Goal: Task Accomplishment & Management: Complete application form

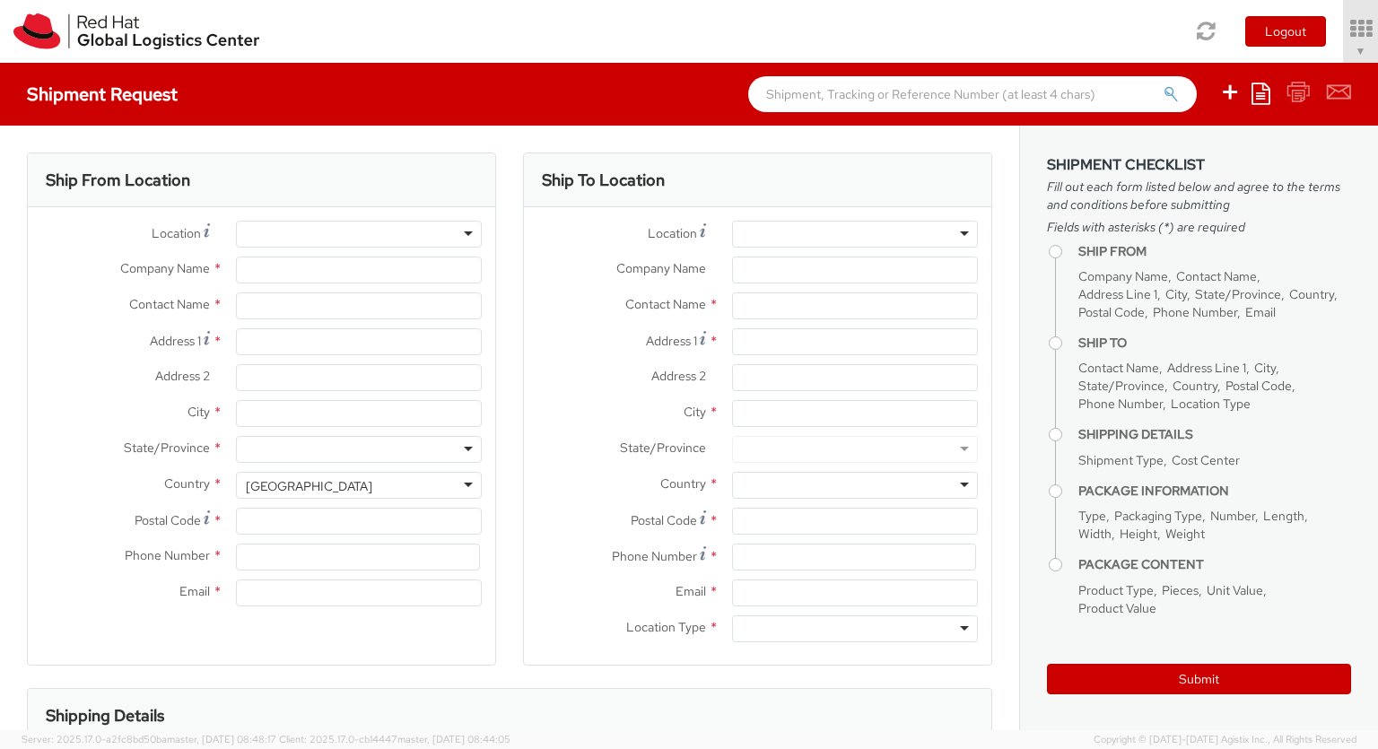
select select "850"
select select
type input "Red Hat Czech s.r.o."
type input "[PERSON_NAME]"
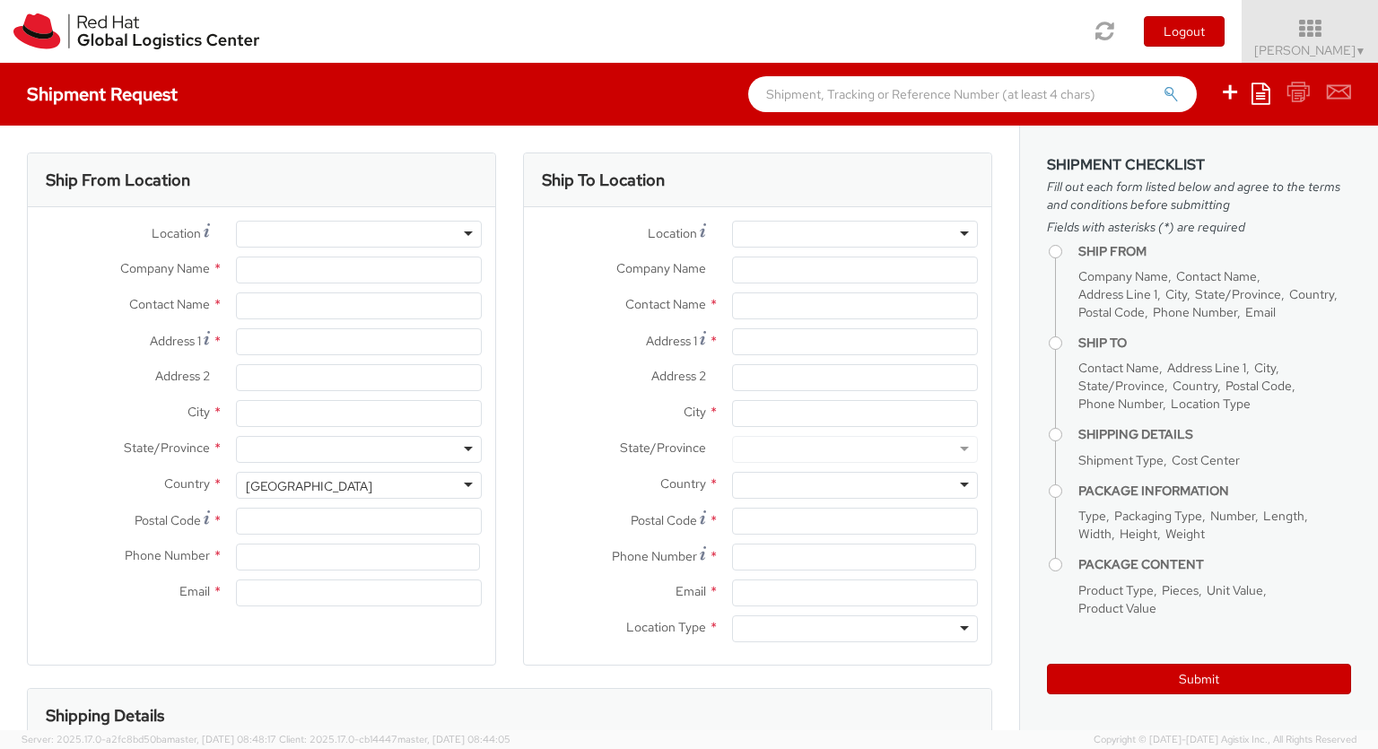
type input "Purkynova 647/111"
type input "[GEOGRAPHIC_DATA]"
type input "621 00"
type input "420 532 294 555"
type input "[EMAIL_ADDRESS][DOMAIN_NAME]"
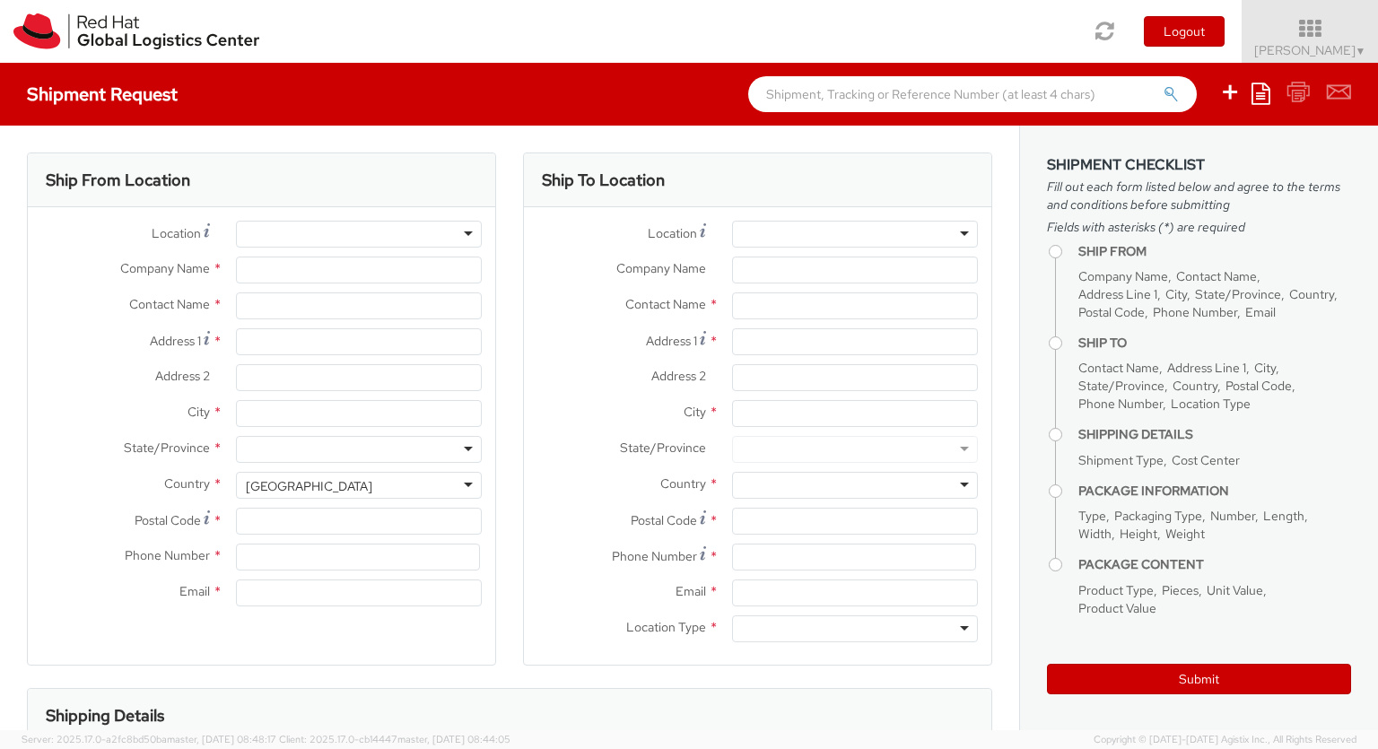
select select "CM"
select select "KGS"
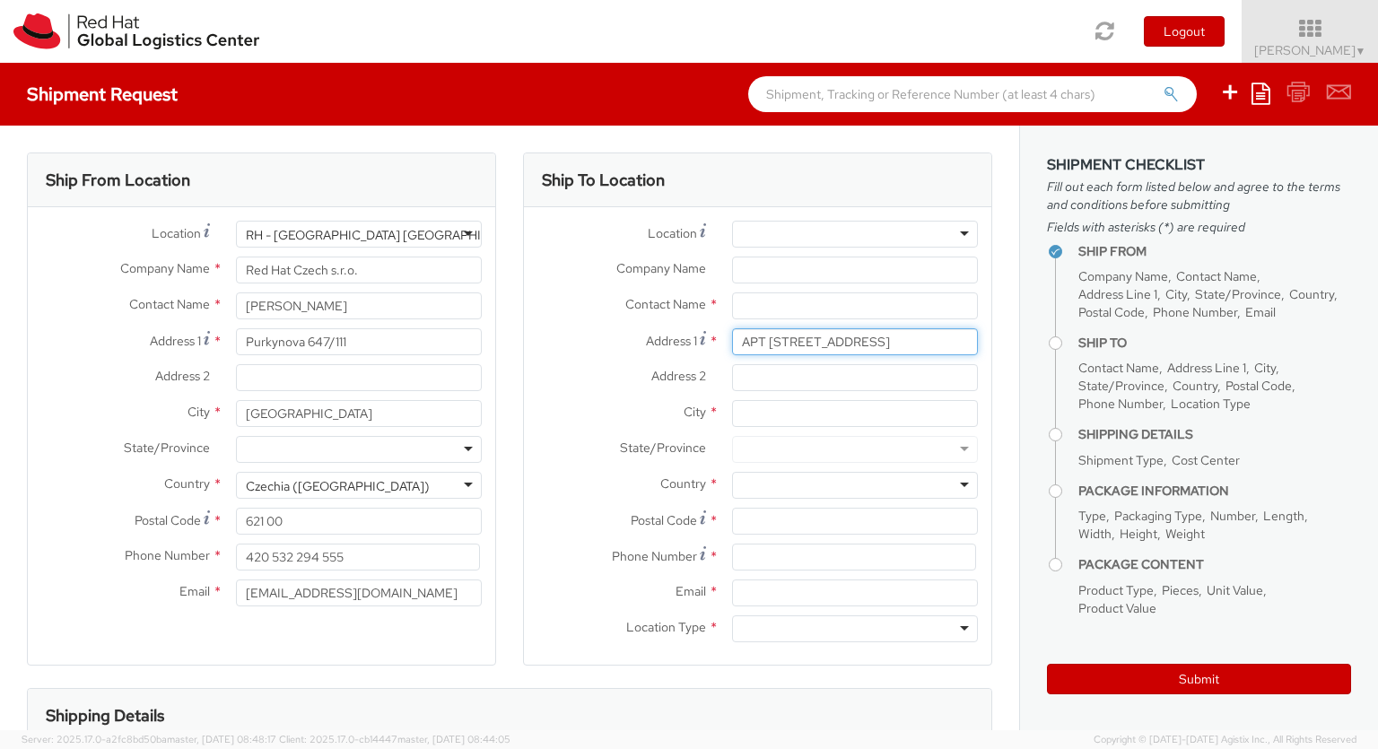
type input "APT [STREET_ADDRESS]"
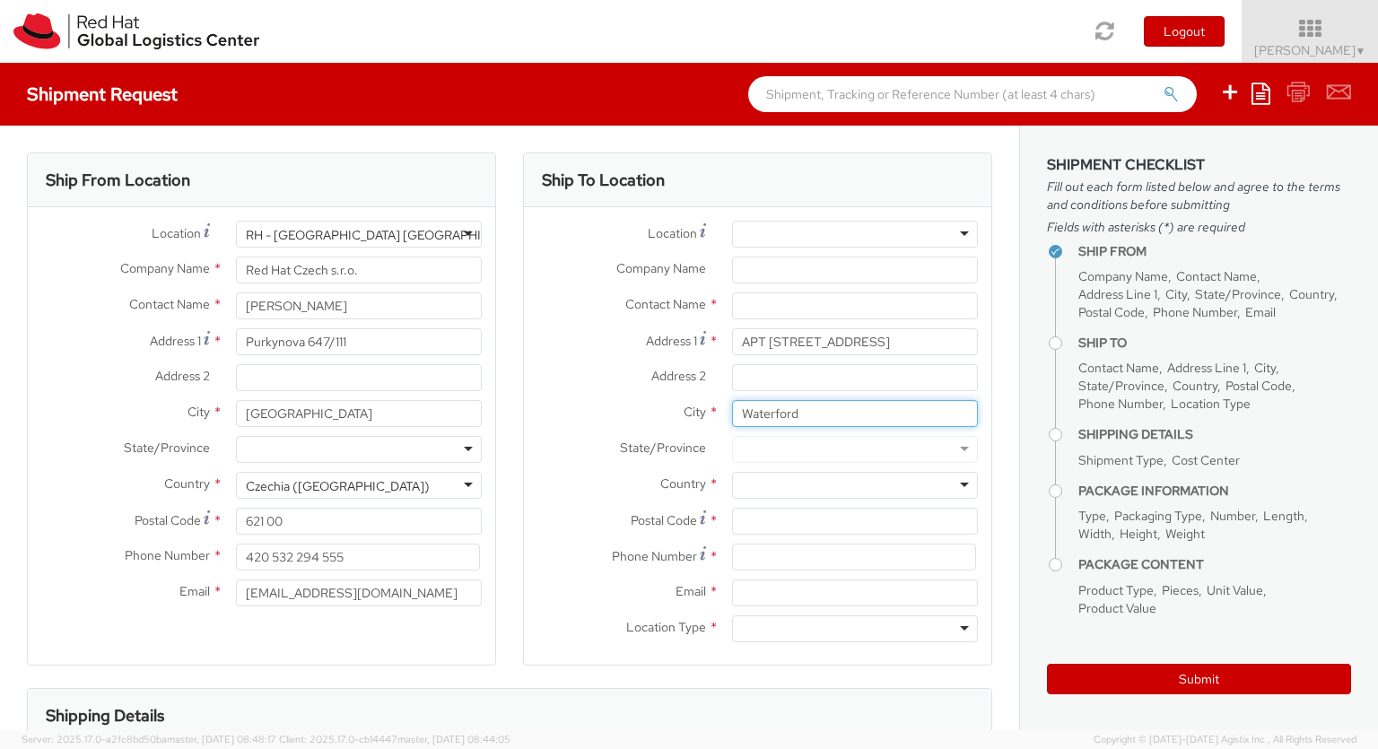
type input "Waterford"
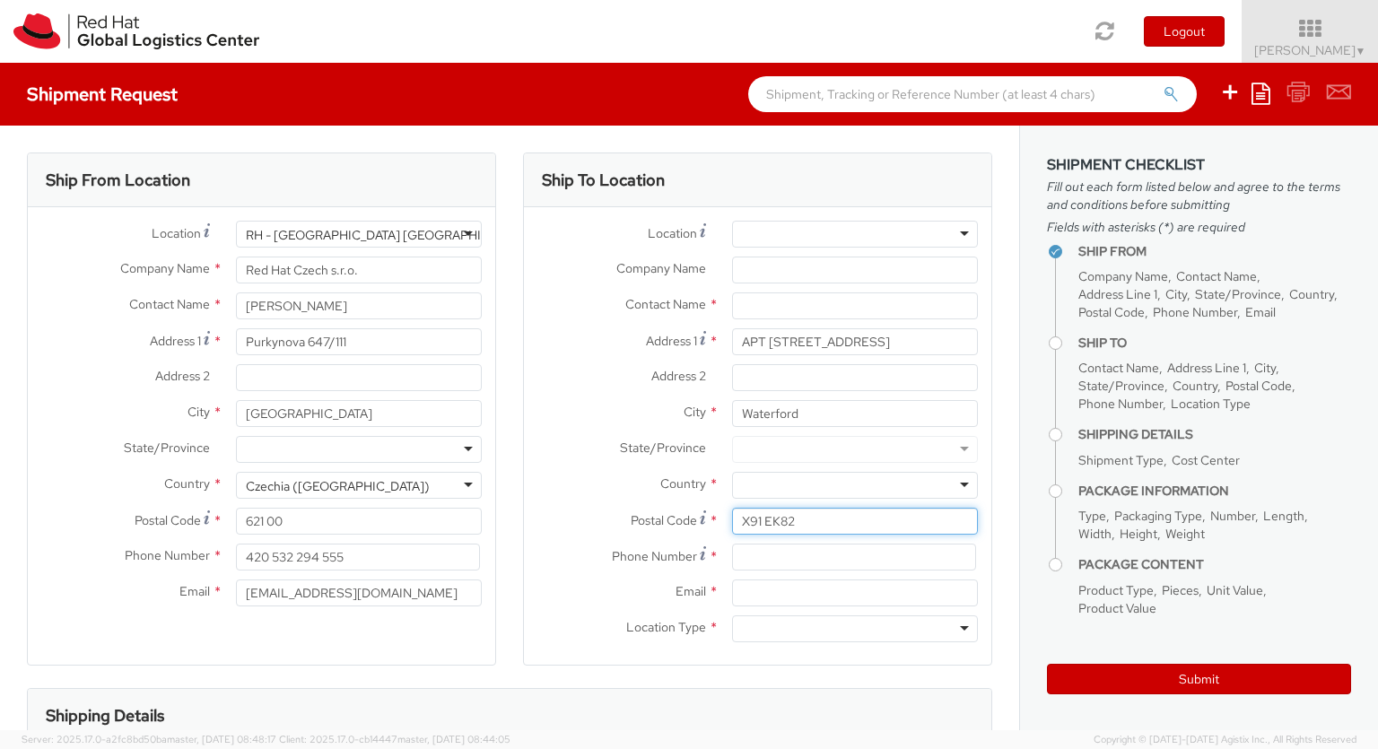
type input "X91 EK82"
click at [855, 485] on div at bounding box center [855, 485] width 246 height 27
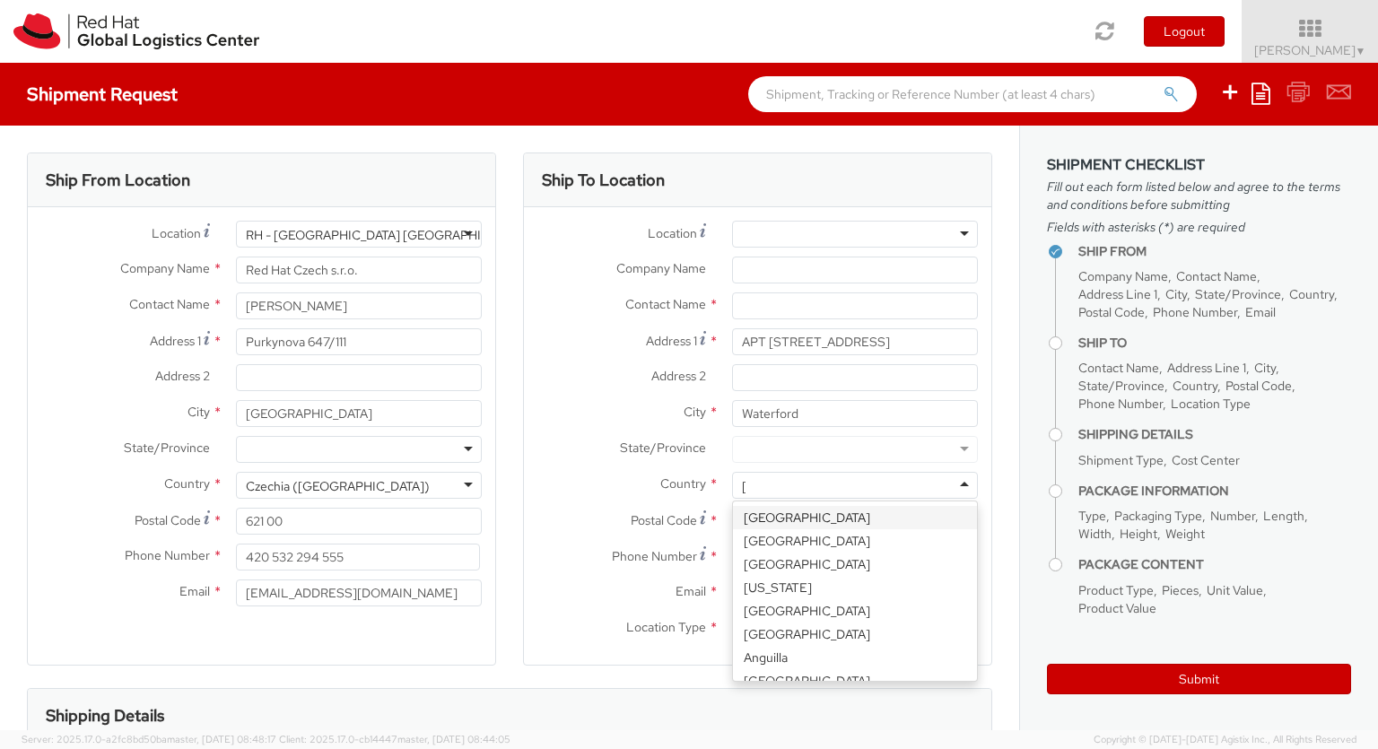
type input "[GEOGRAPHIC_DATA]"
click at [855, 629] on div at bounding box center [855, 628] width 246 height 27
type input "r"
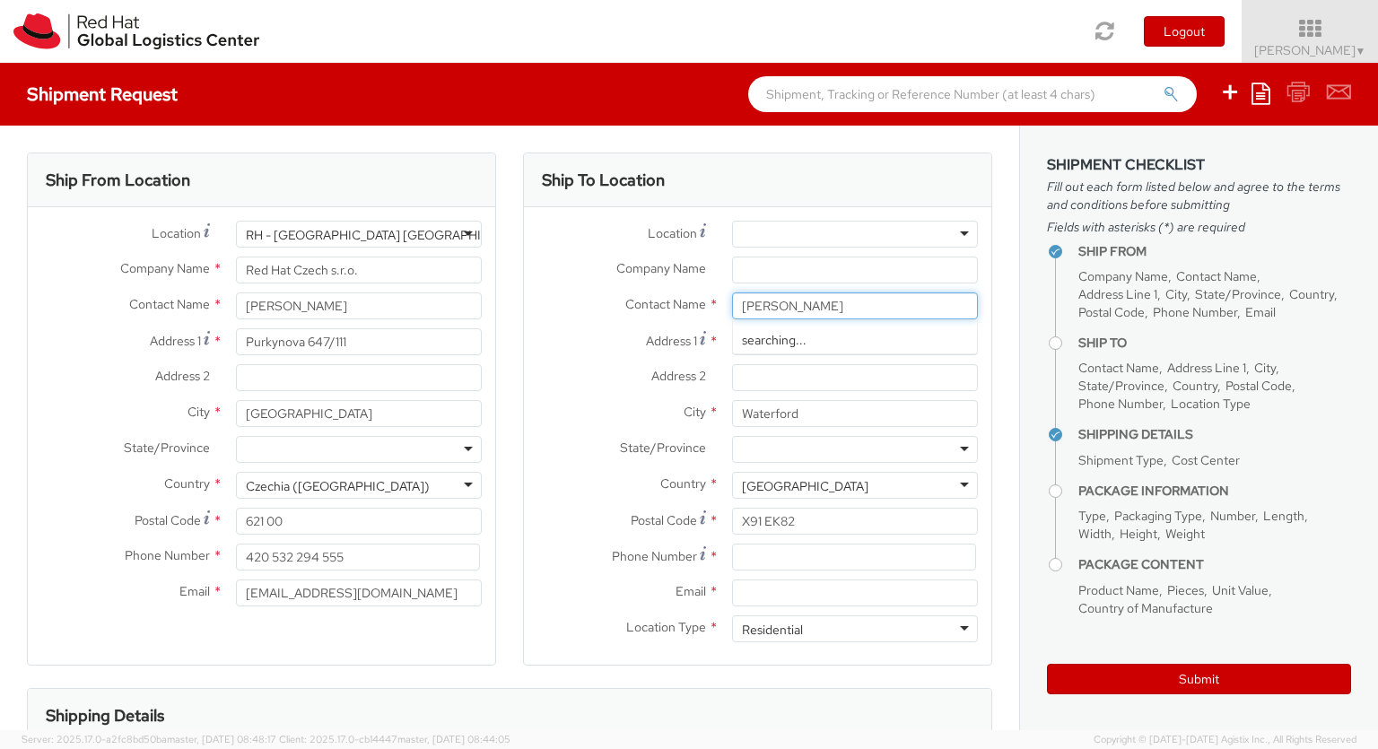
type input "[PERSON_NAME]"
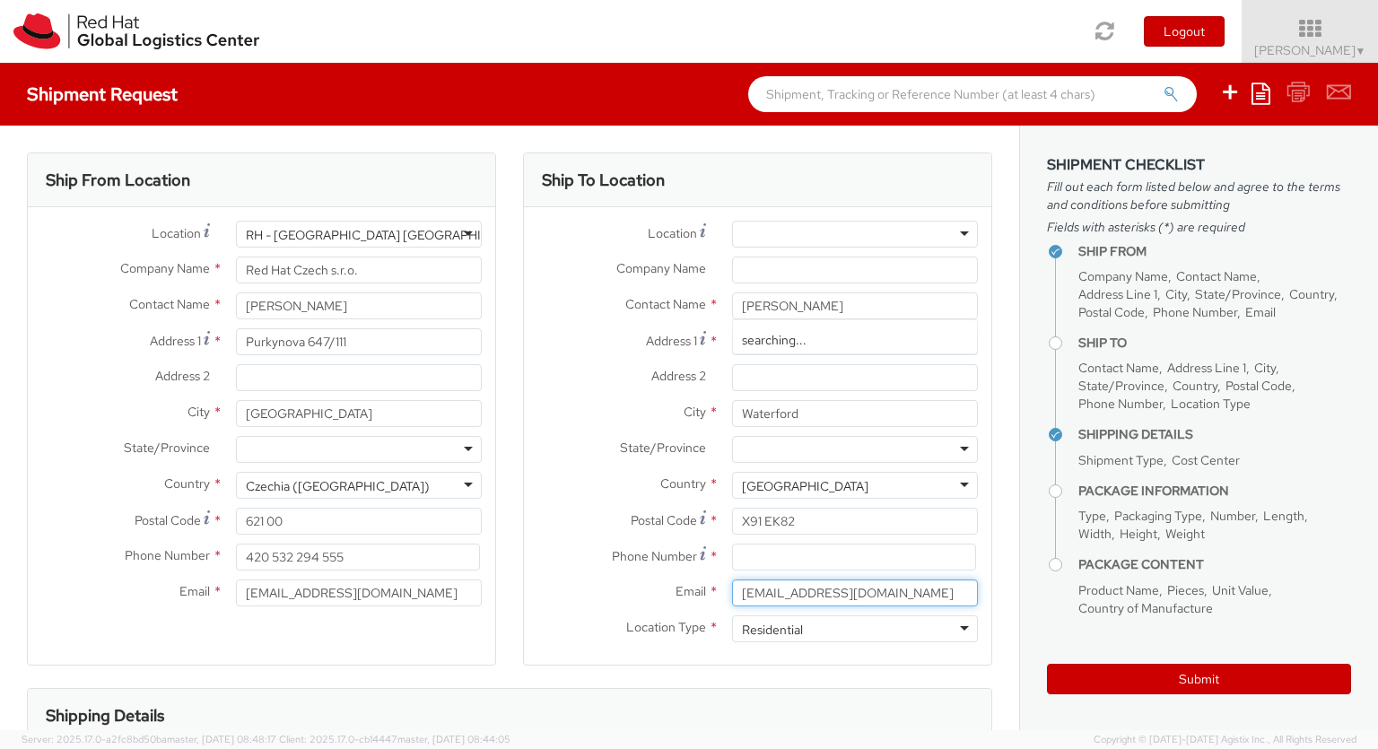
type input "[EMAIL_ADDRESS][DOMAIN_NAME]"
type input "[PHONE_NUMBER]"
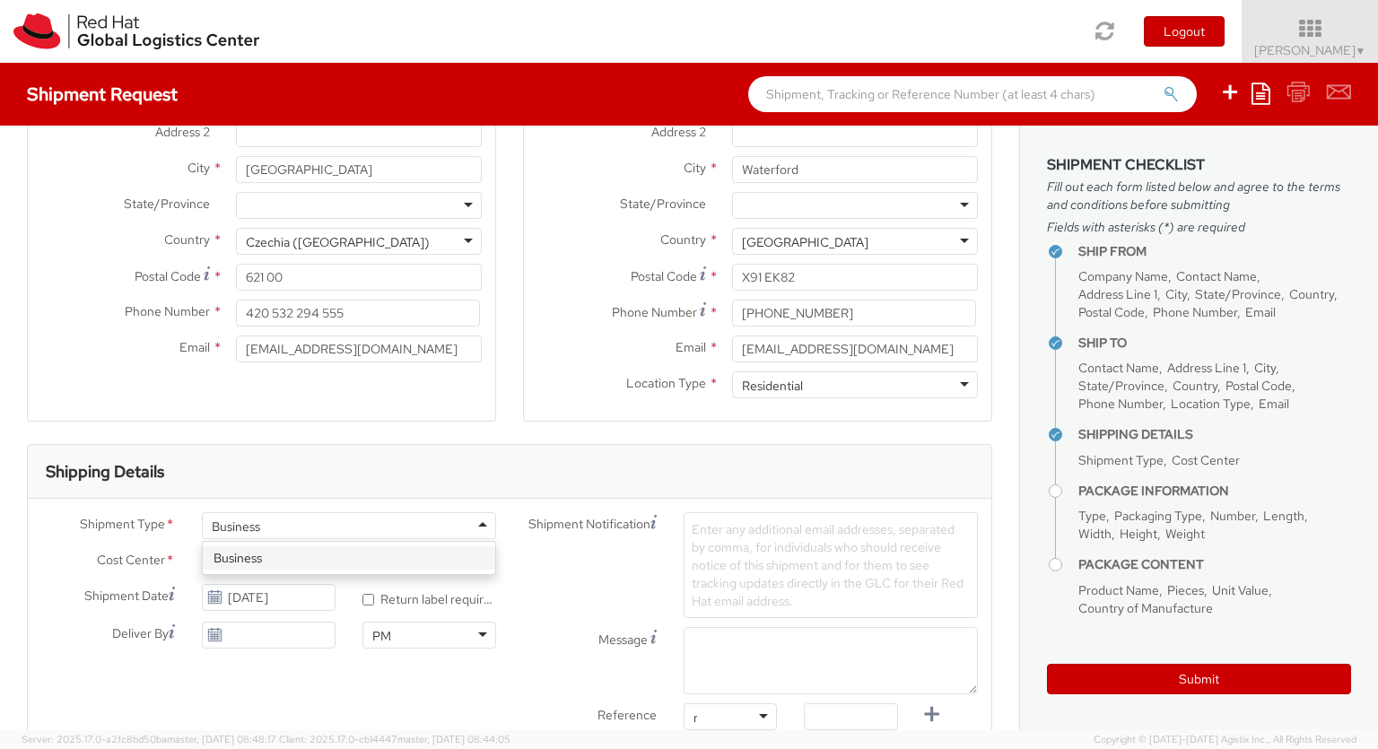
type input "ref"
type input "RPCI0078778"
type input "[EMAIL_ADDRESS][DOMAIN_NAME]"
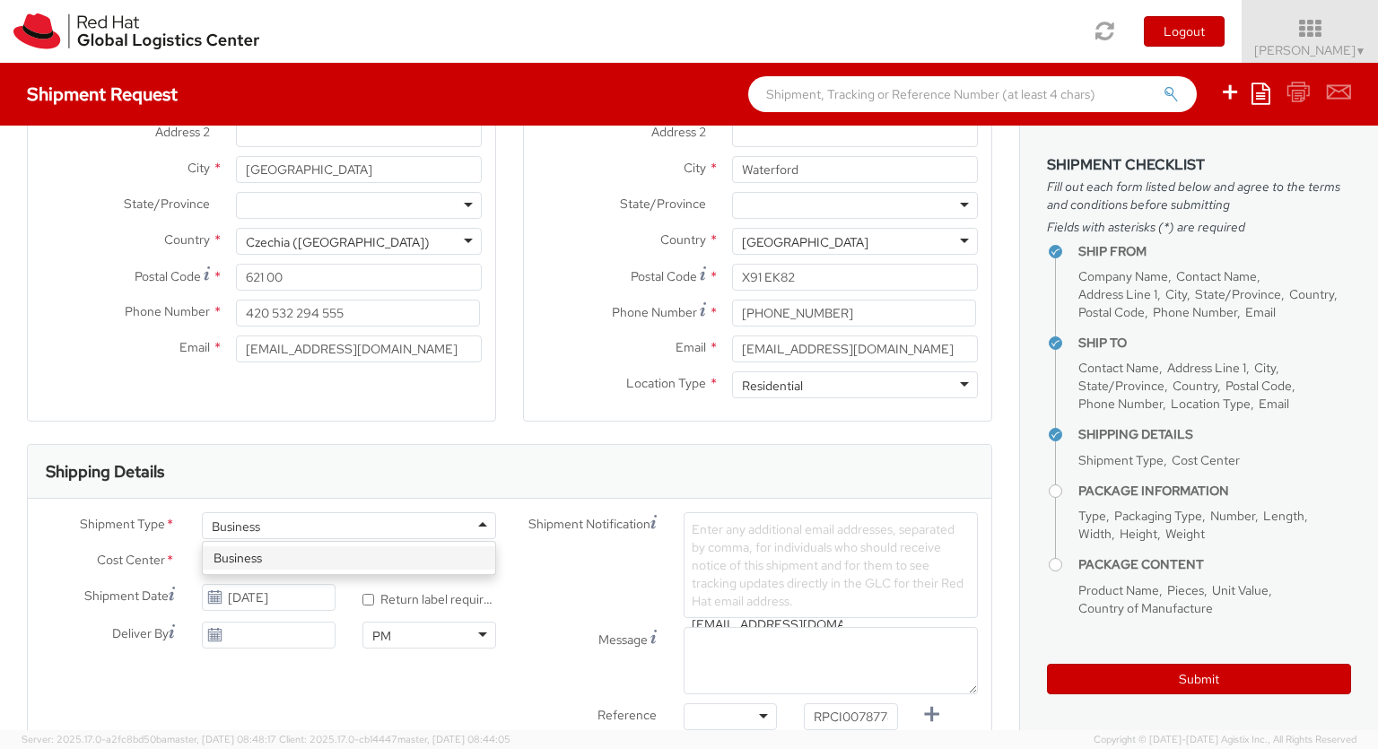
type input "[EMAIL_ADDRESS][DOMAIN_NAME]"
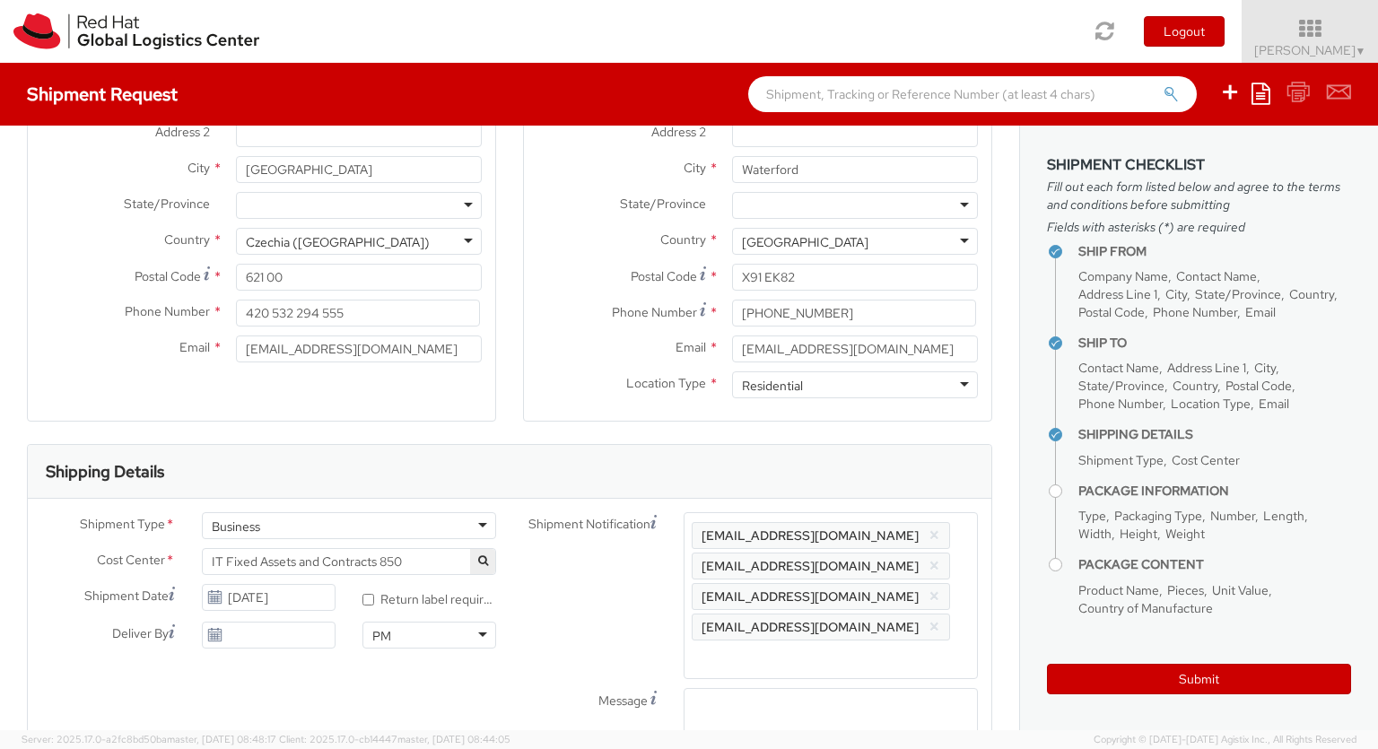
type input "lap"
select select "LAPTOP"
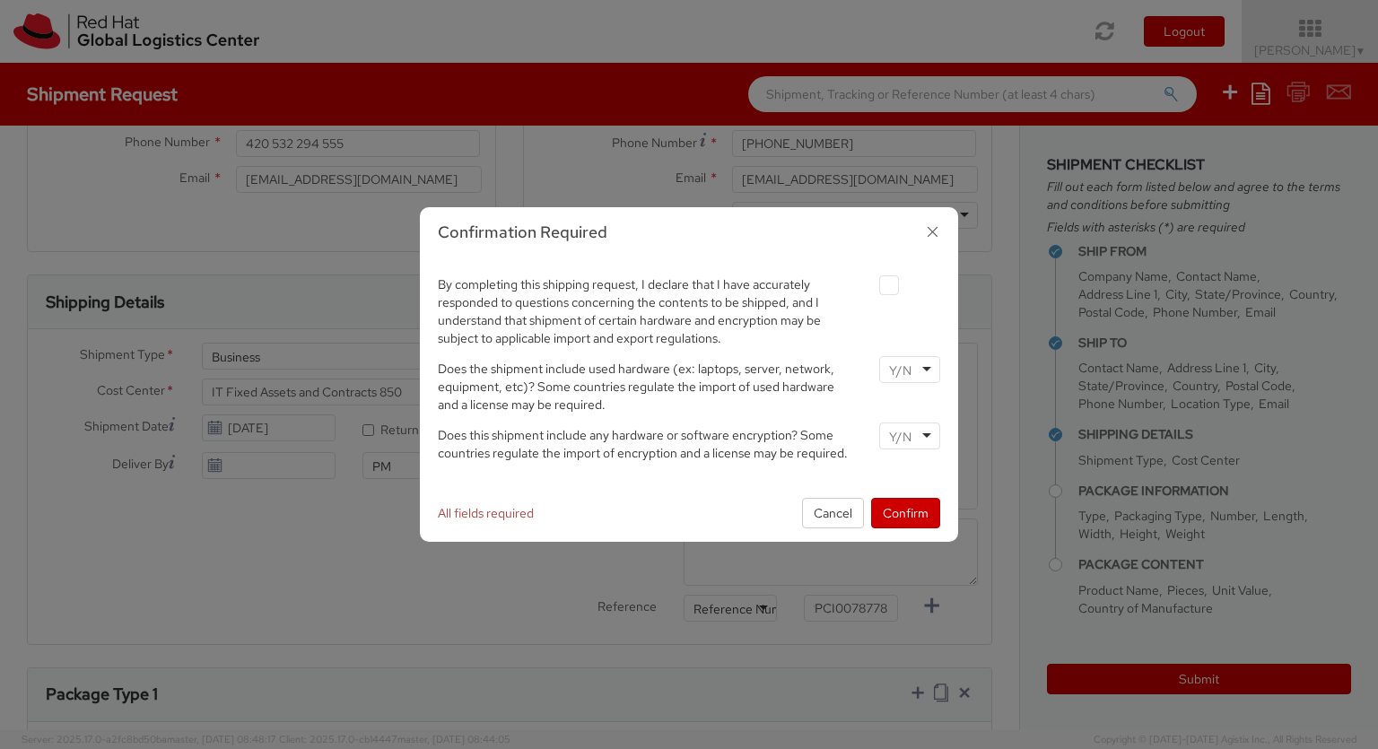
click at [888, 284] on label at bounding box center [889, 285] width 20 height 20
click at [874, 284] on input "checkbox" at bounding box center [868, 286] width 12 height 12
checkbox input "true"
click at [909, 369] on input "select-one" at bounding box center [902, 371] width 26 height 18
type input "no"
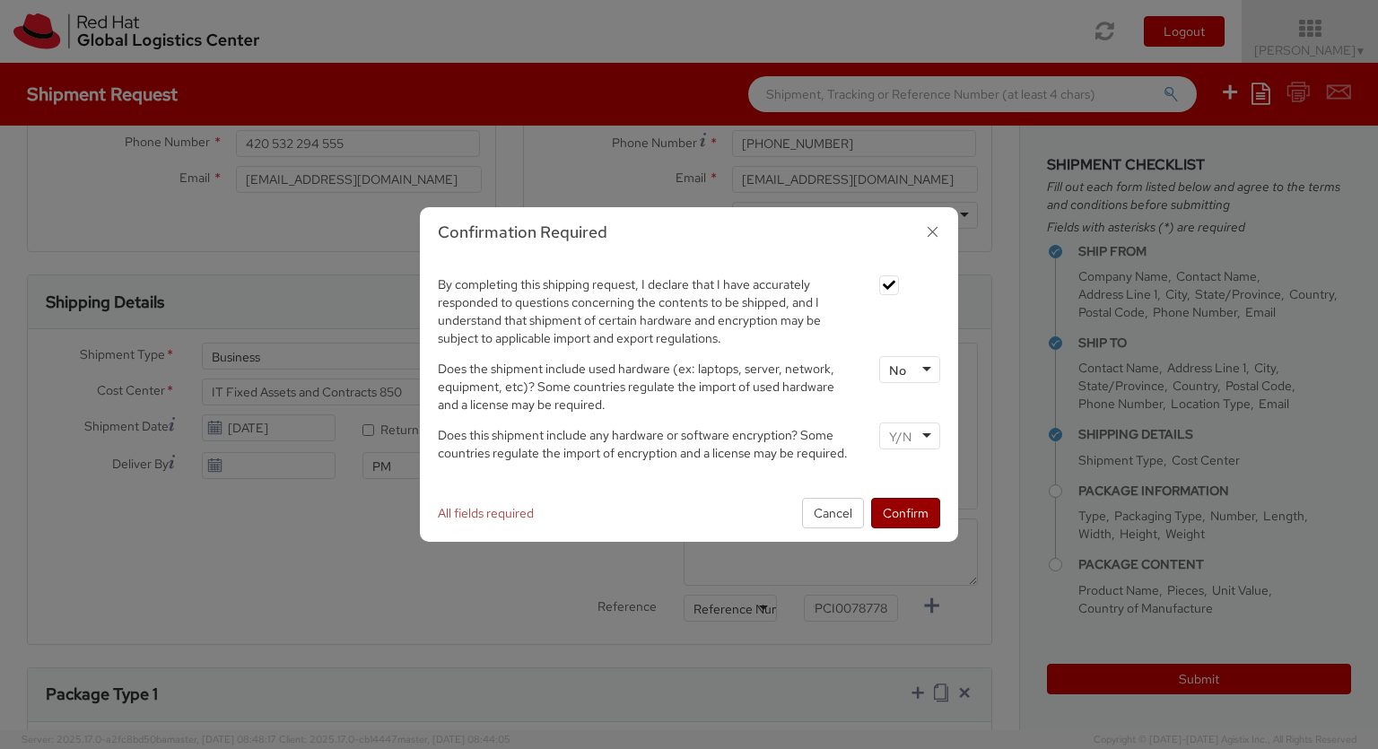
click at [909, 435] on input "select-one" at bounding box center [902, 437] width 26 height 18
click at [905, 512] on button "Confirm" at bounding box center [905, 513] width 69 height 31
type input "your"
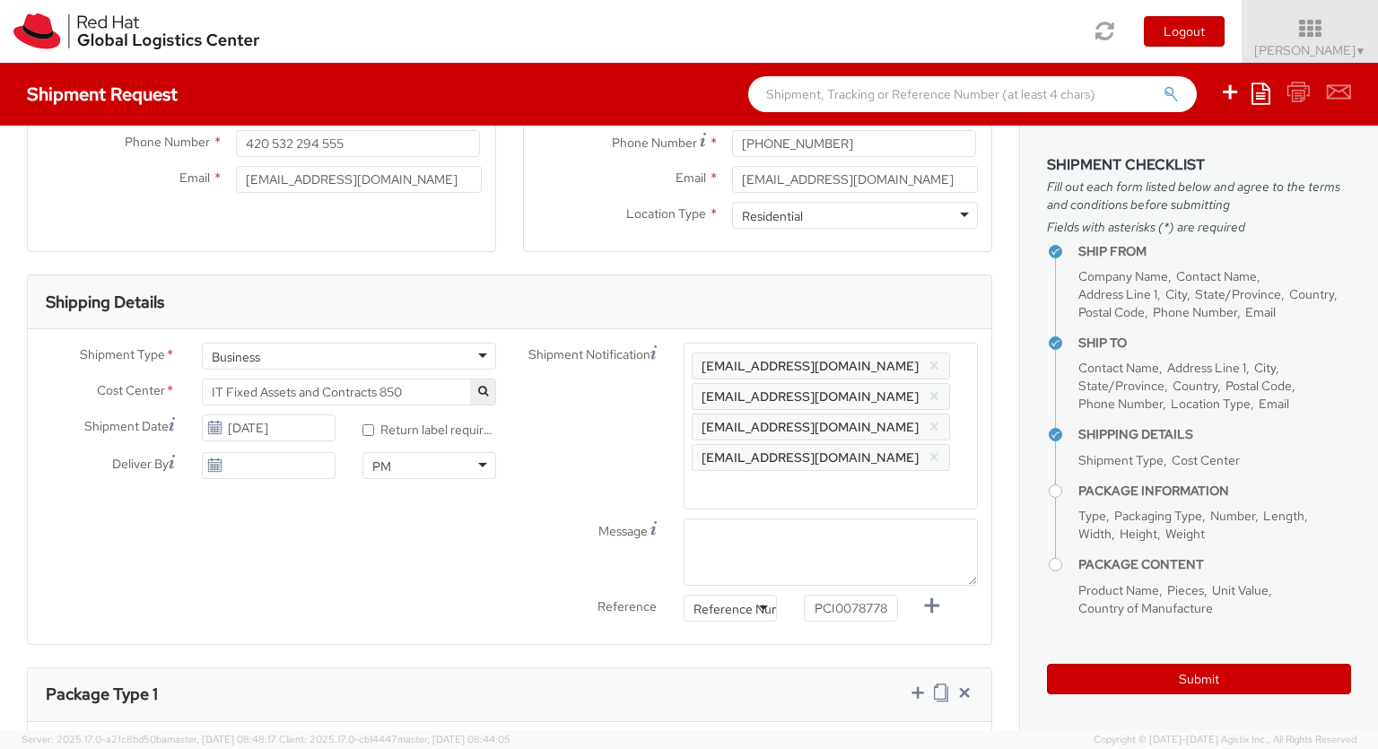
type input "1"
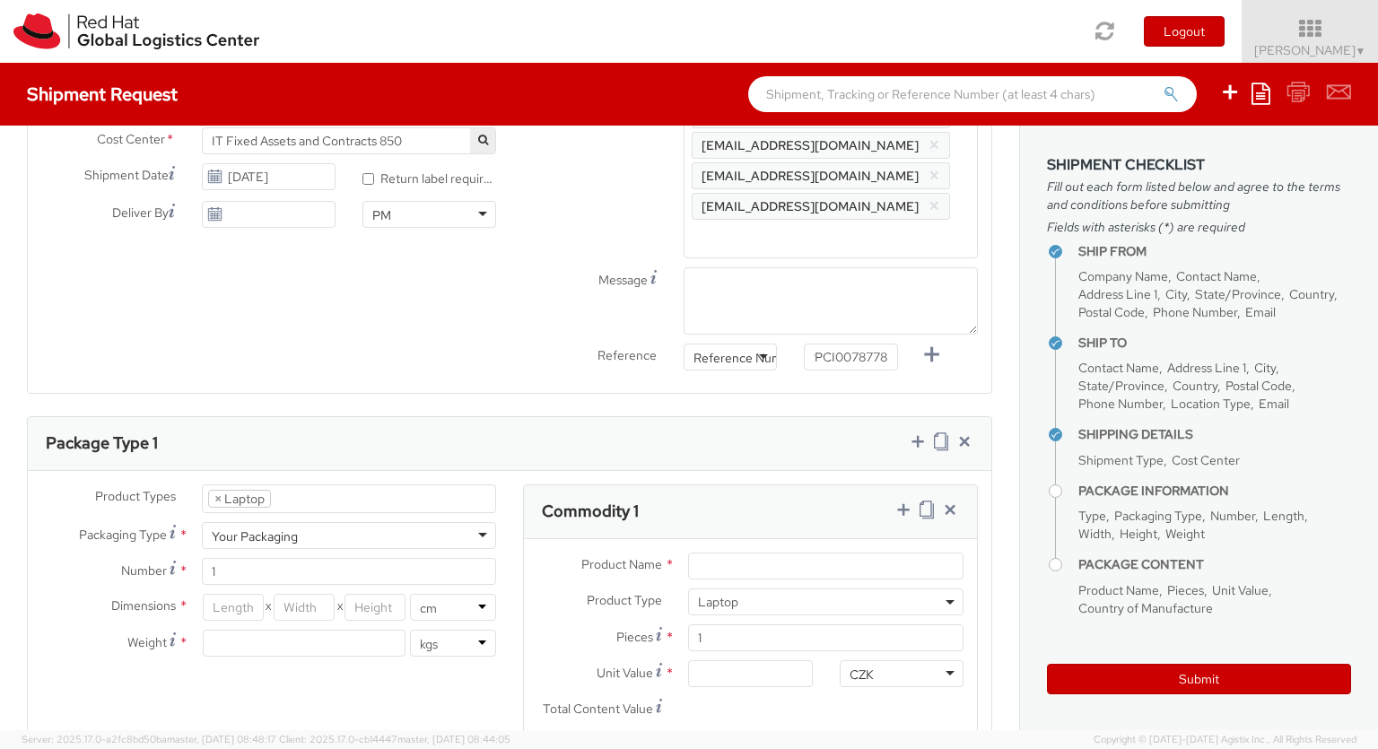
type input "[GEOGRAPHIC_DATA]"
type input "50"
type input "30"
type input "20"
type input "3.8"
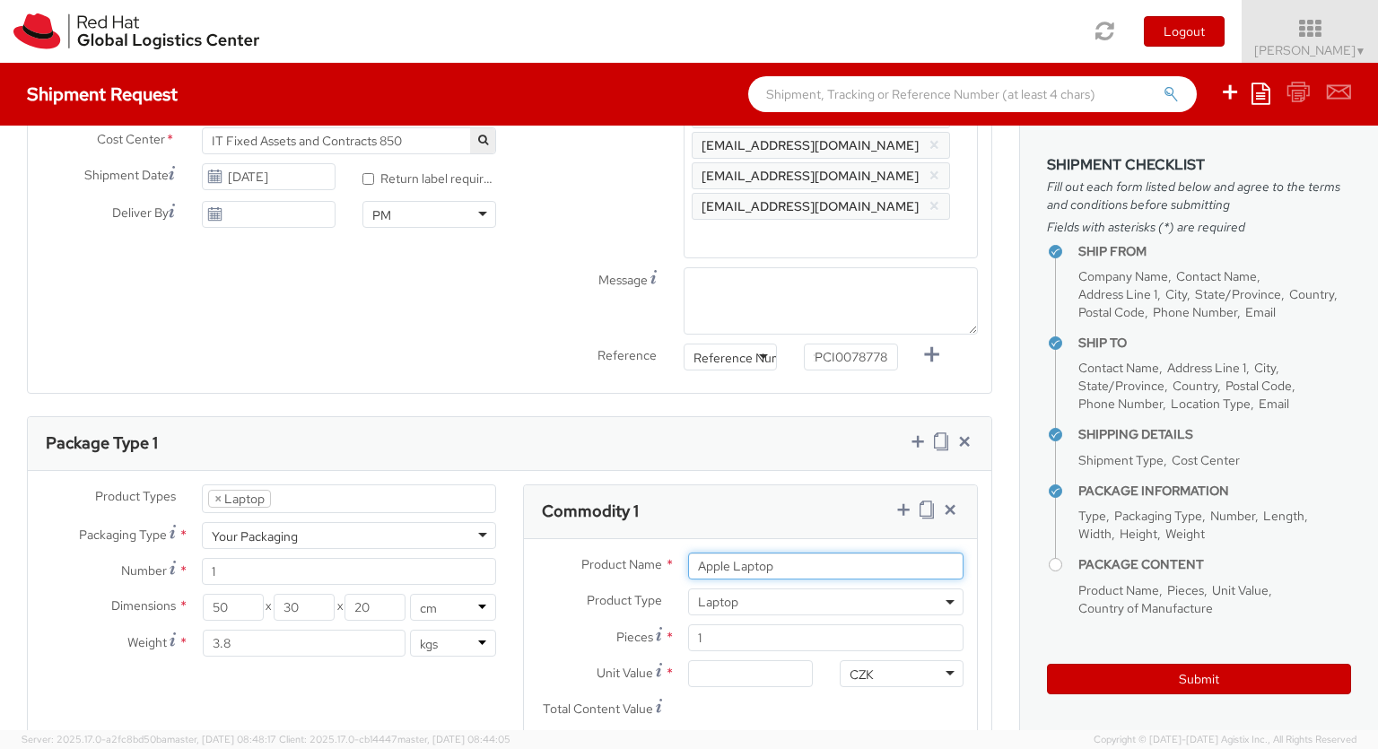
type input "Apple Laptop"
click at [750, 660] on input "Unit Value *" at bounding box center [750, 673] width 124 height 27
type input "2,480.40"
type input "EUR"
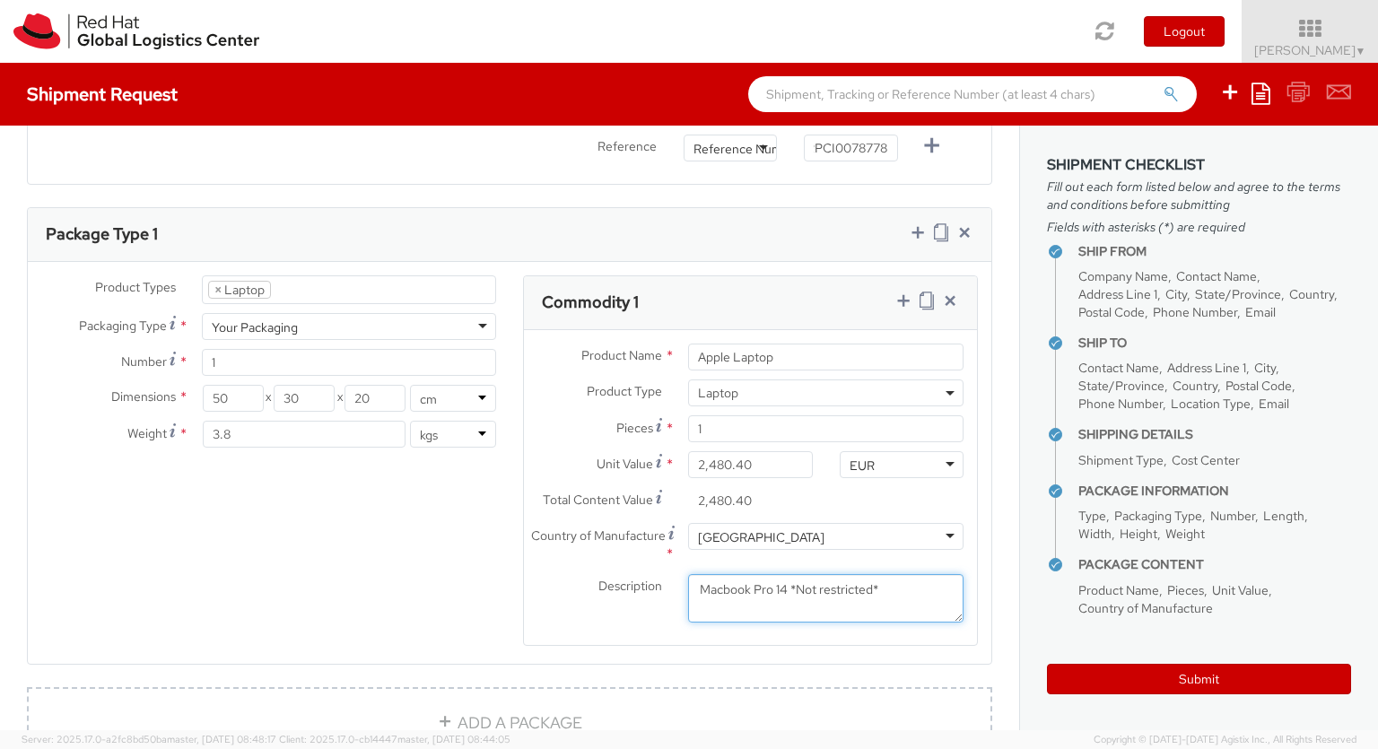
type textarea "Macbook Pro 14 *Not restricted*"
click at [902, 292] on icon at bounding box center [903, 301] width 18 height 18
select select "DOC_STATION"
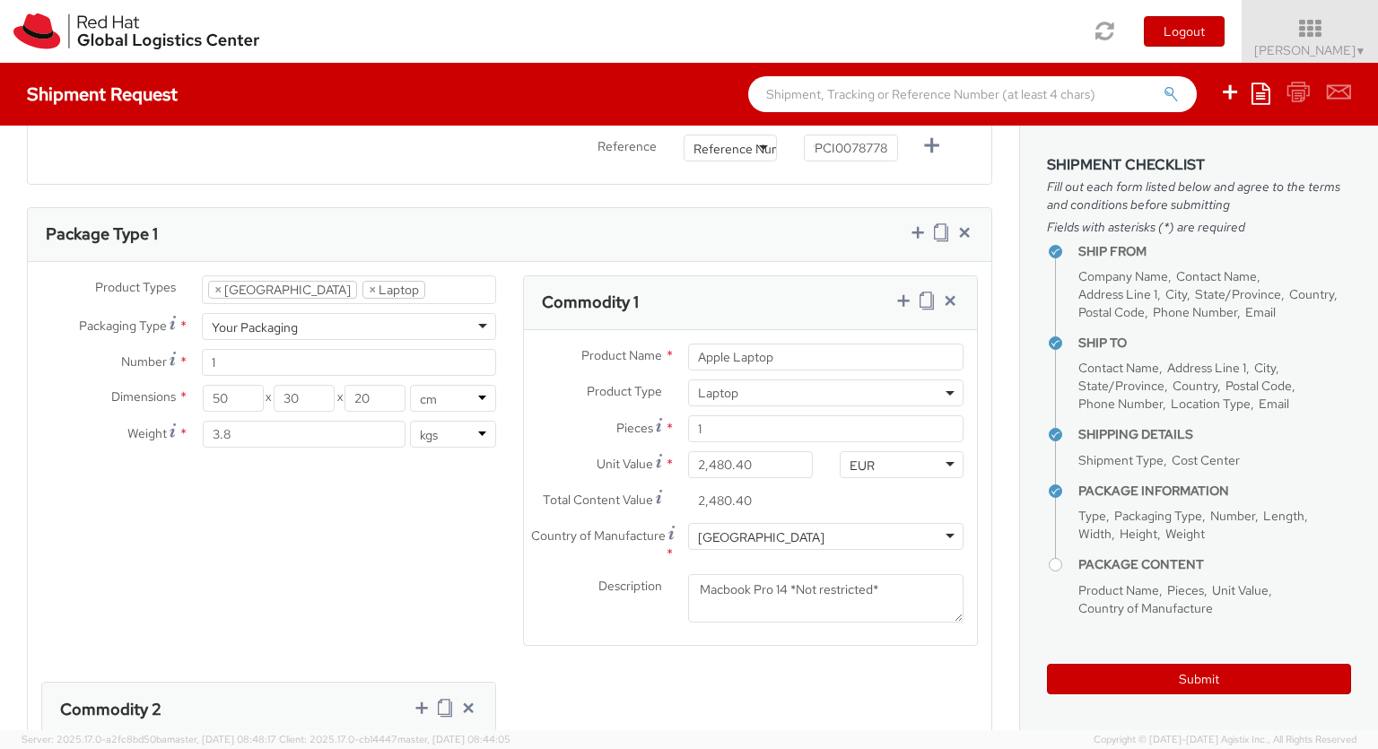
select select "DOC_STATION"
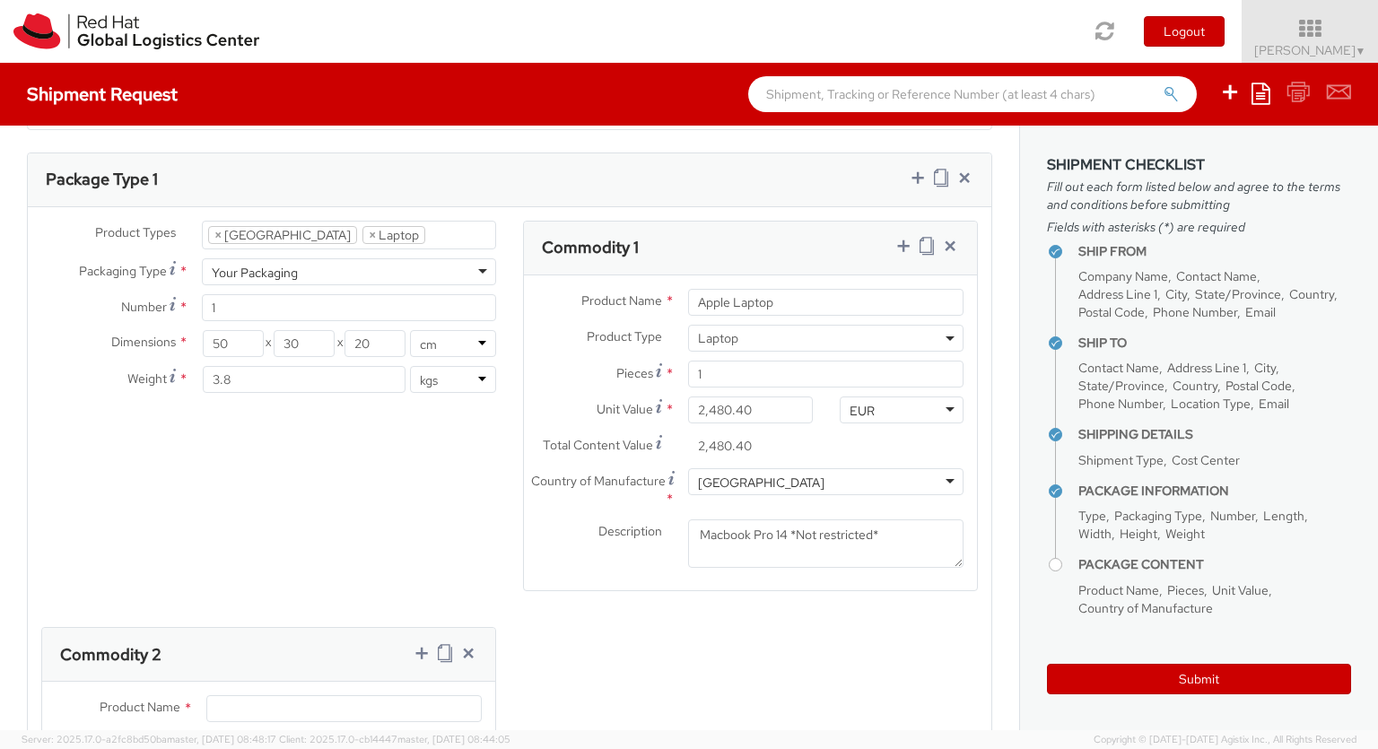
type input "59.94"
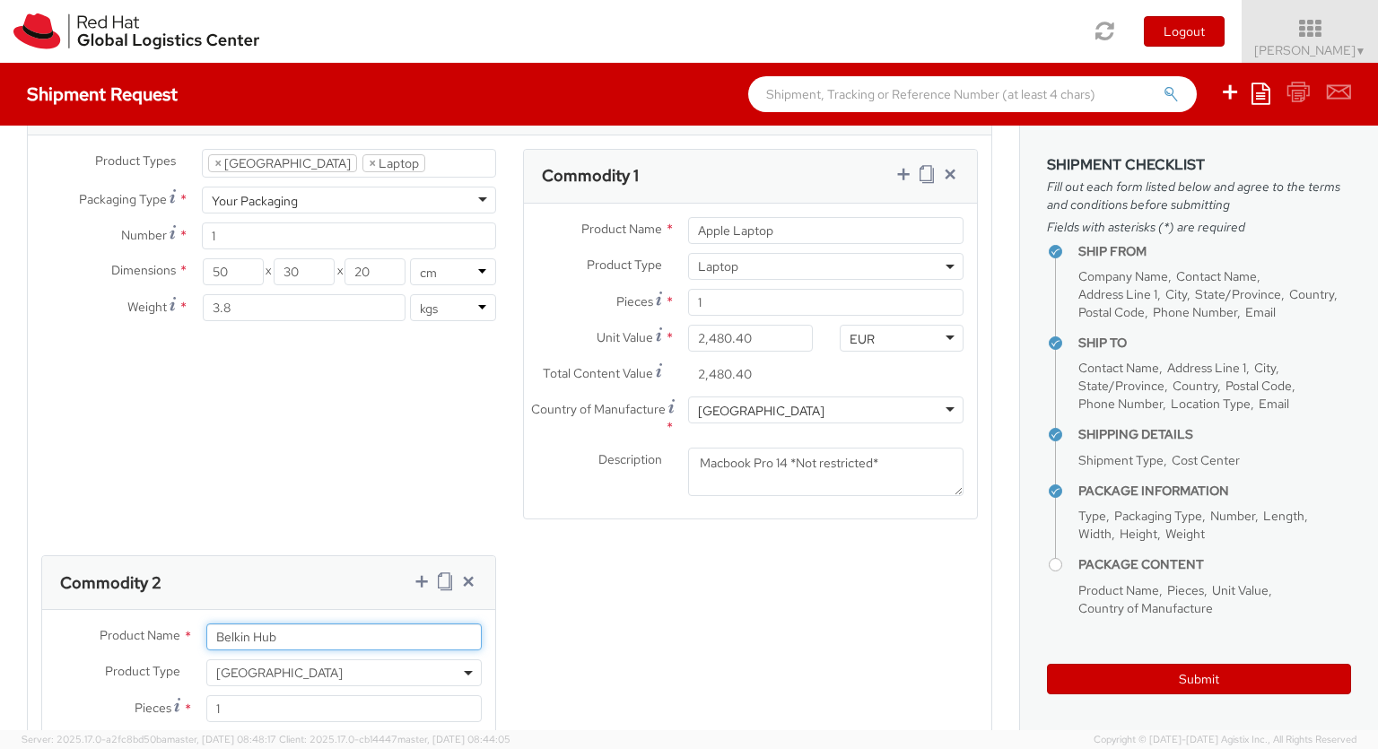
type input "Belkin Hub"
type input "[GEOGRAPHIC_DATA]"
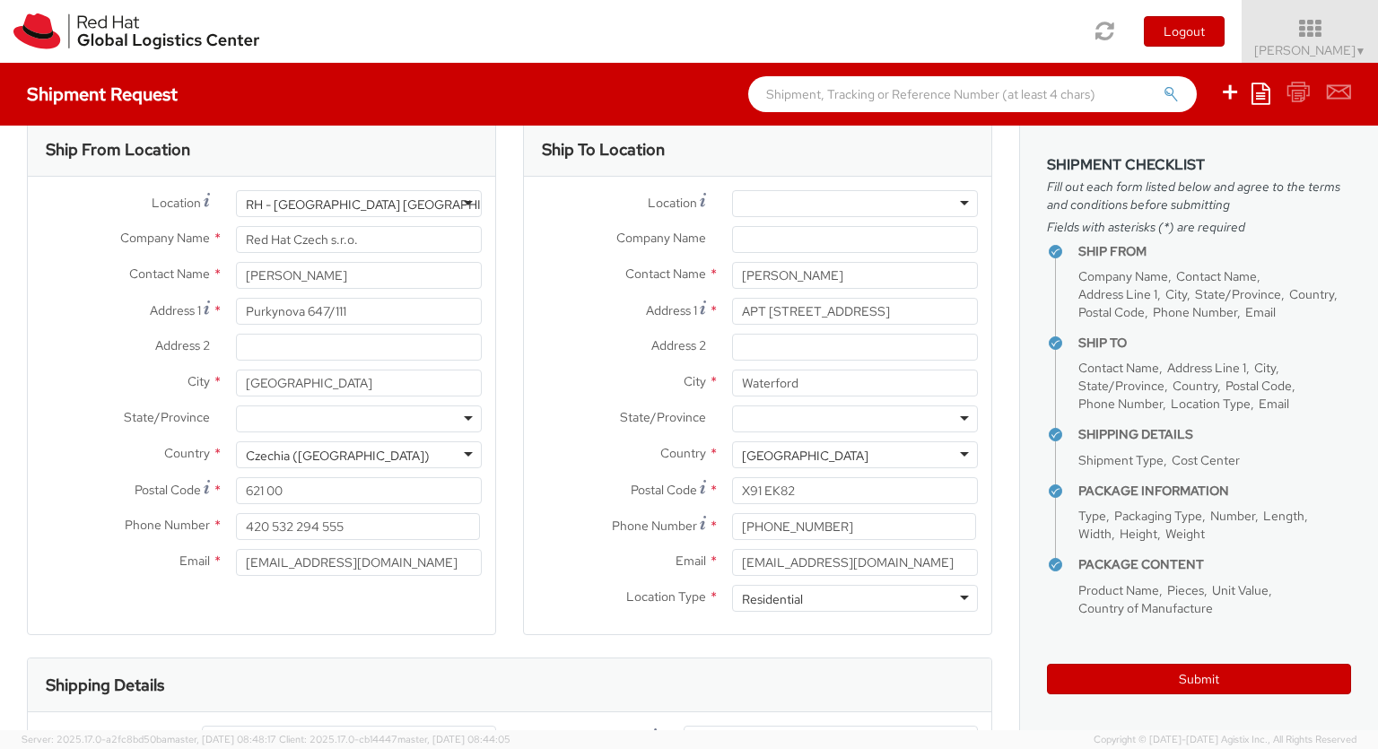
scroll to position [21, 0]
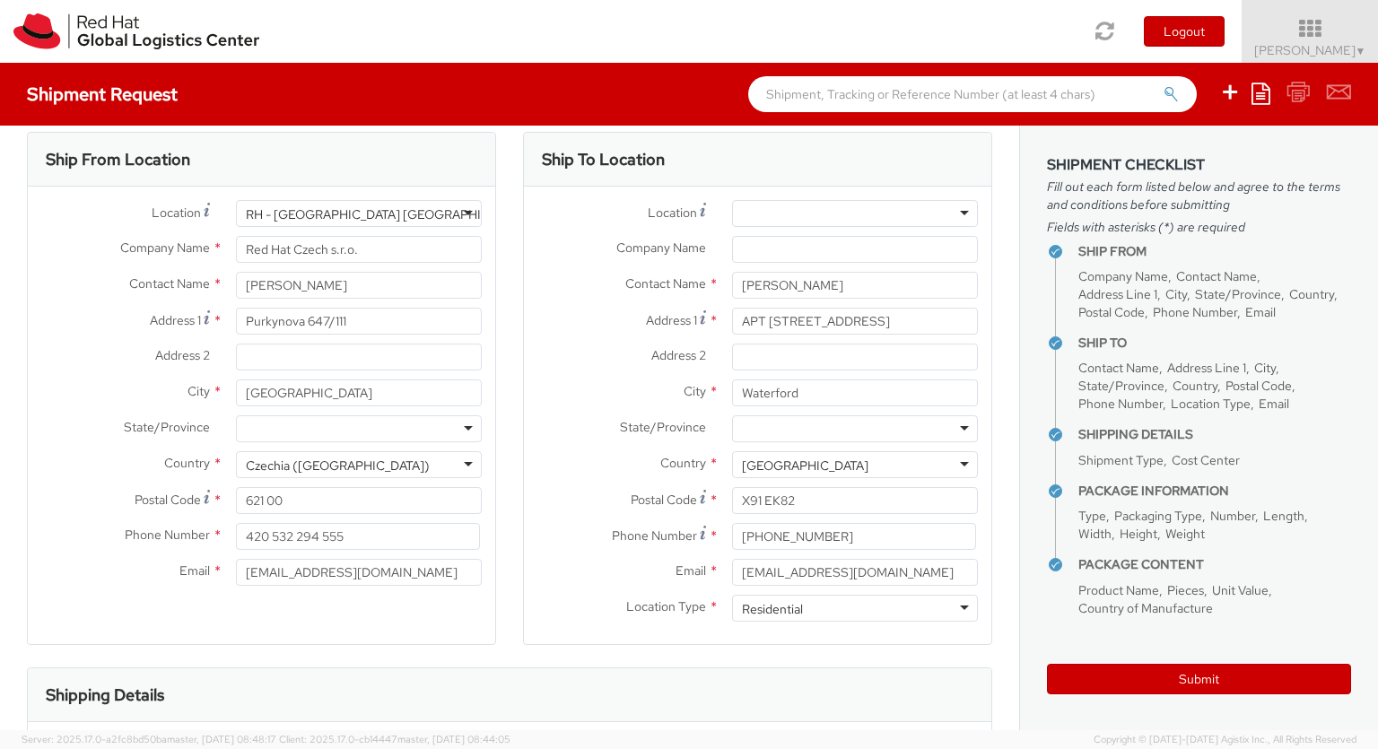
type textarea "Belkin AVC008 USB-C 6IN1 Multiport Adapter"
drag, startPoint x: 838, startPoint y: 327, endPoint x: 972, endPoint y: 326, distance: 133.7
click at [978, 326] on input "APT [STREET_ADDRESS]" at bounding box center [855, 321] width 246 height 27
click at [957, 327] on input "APT [STREET_ADDRESS]" at bounding box center [855, 321] width 246 height 27
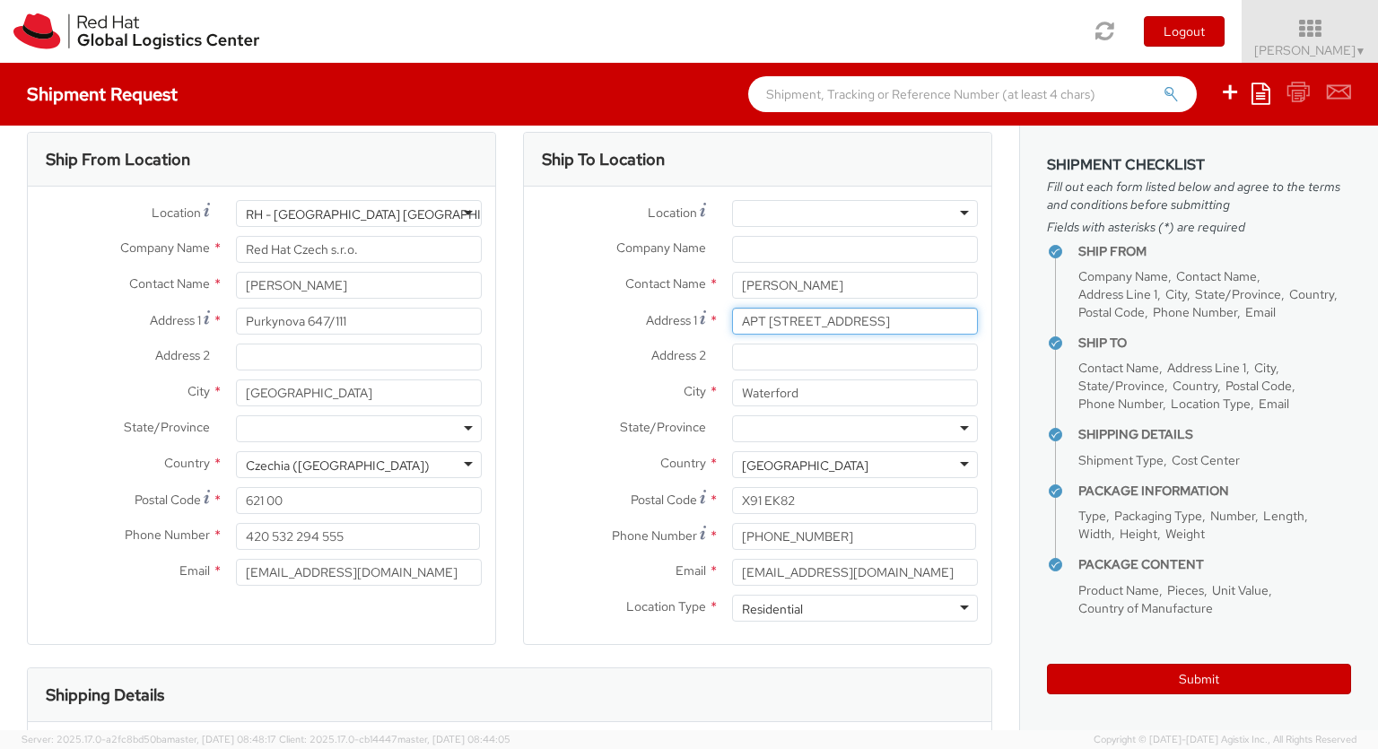
drag, startPoint x: 872, startPoint y: 318, endPoint x: 1036, endPoint y: 318, distance: 164.2
click at [978, 316] on input "APT [STREET_ADDRESS]" at bounding box center [855, 321] width 246 height 27
click at [877, 323] on input "APT [STREET_ADDRESS]" at bounding box center [855, 321] width 246 height 27
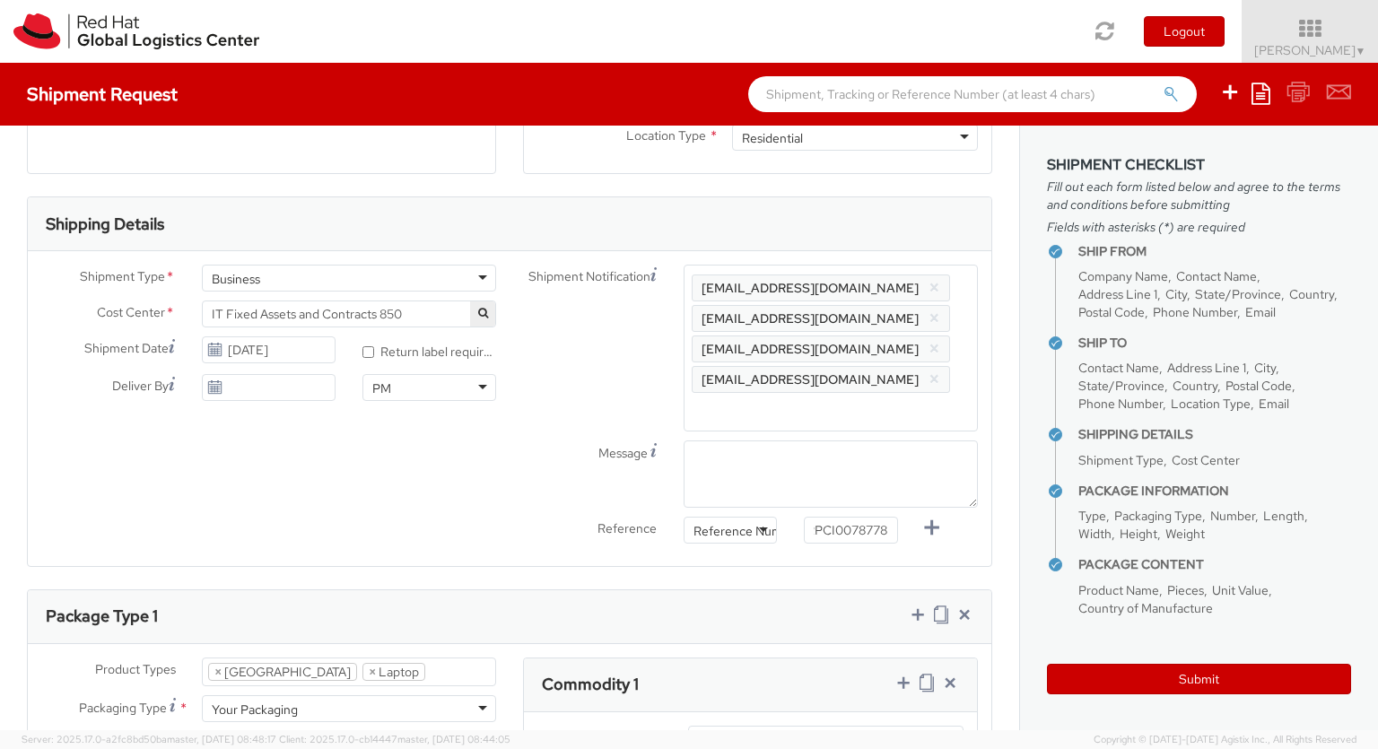
scroll to position [634, 0]
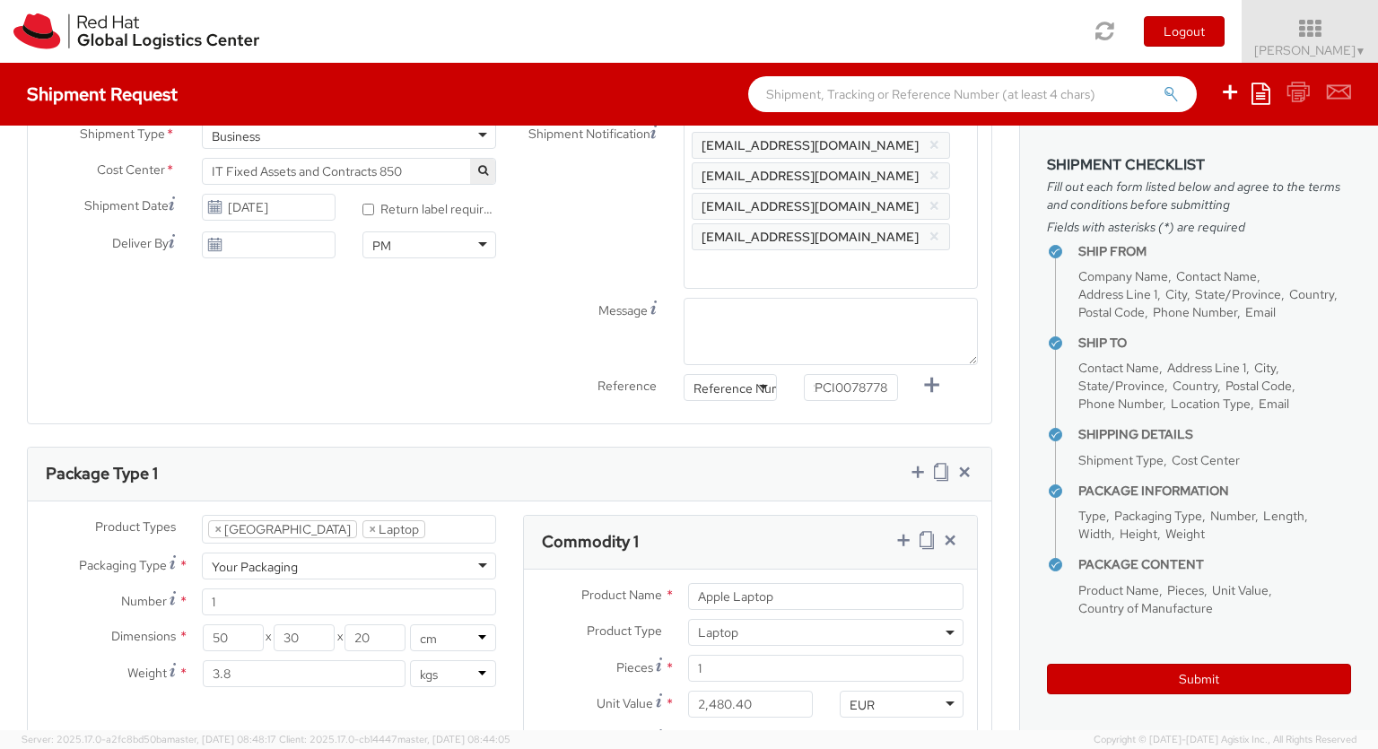
type input "APT [STREET_ADDRESS]"
type input "[PERSON_NAME]"
